Goal: Complete application form

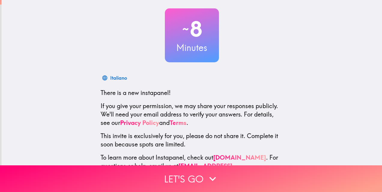
scroll to position [49, 0]
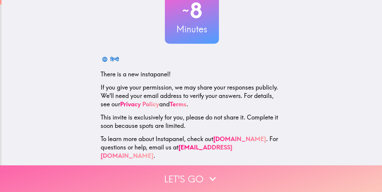
click at [210, 177] on icon "button" at bounding box center [212, 179] width 7 height 4
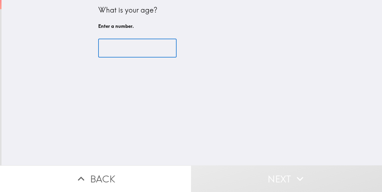
click at [122, 49] on input "number" at bounding box center [137, 48] width 78 height 19
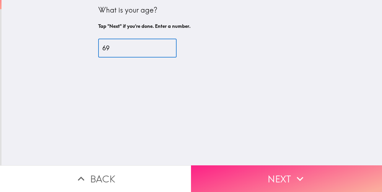
type input "69"
click at [293, 173] on icon "button" at bounding box center [299, 179] width 13 height 13
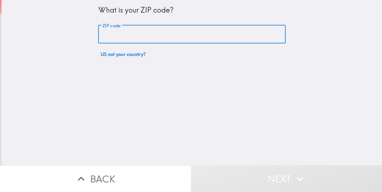
click at [143, 38] on input "ZIP code" at bounding box center [191, 34] width 187 height 19
type input "33952"
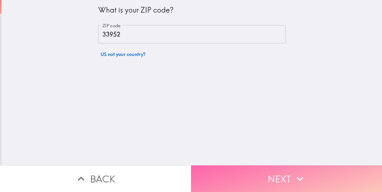
click at [269, 170] on button "Next" at bounding box center [286, 179] width 191 height 27
